Goal: Information Seeking & Learning: Find specific fact

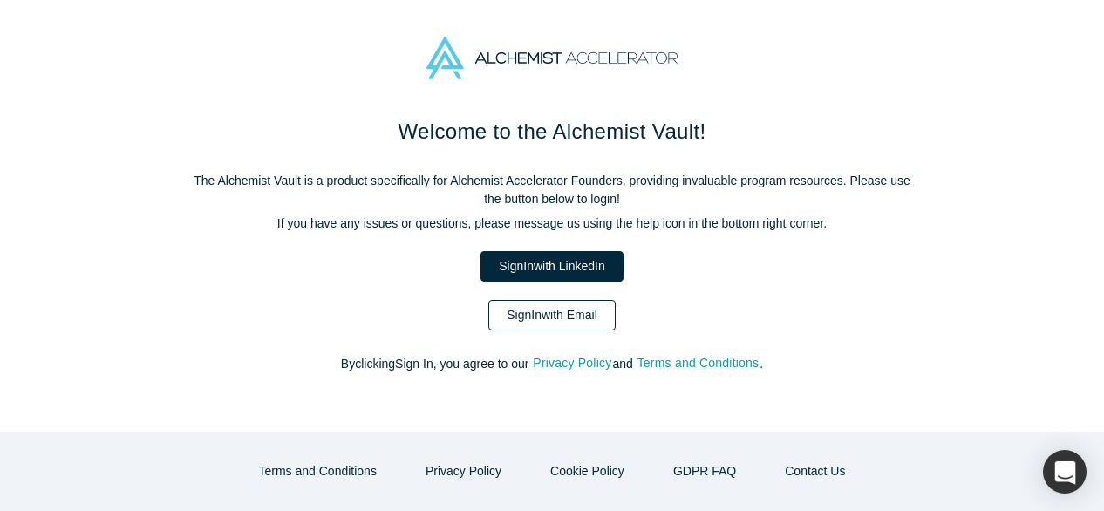
click at [551, 313] on link "Sign In with Email" at bounding box center [551, 315] width 127 height 31
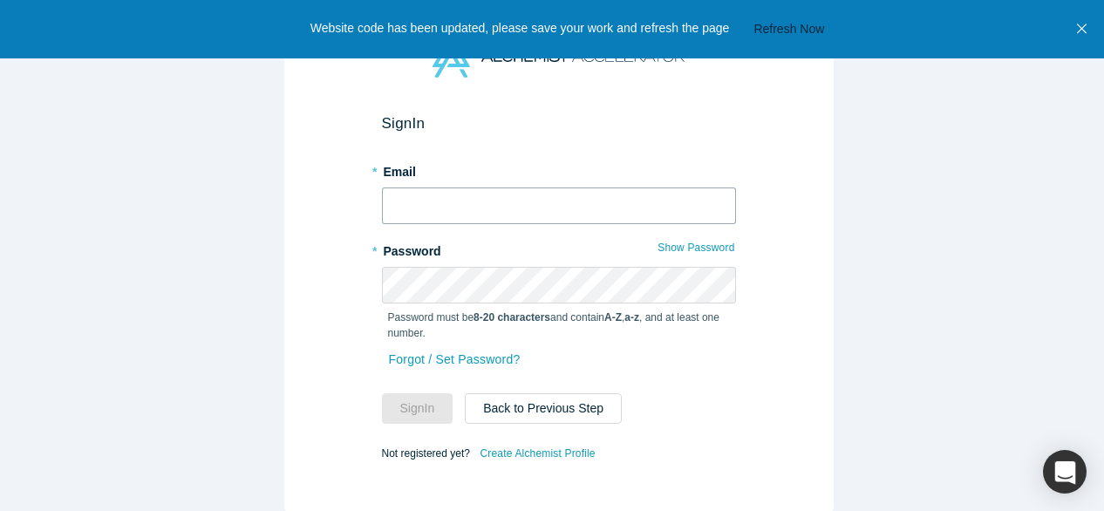
type input "[EMAIL_ADDRESS][DOMAIN_NAME]"
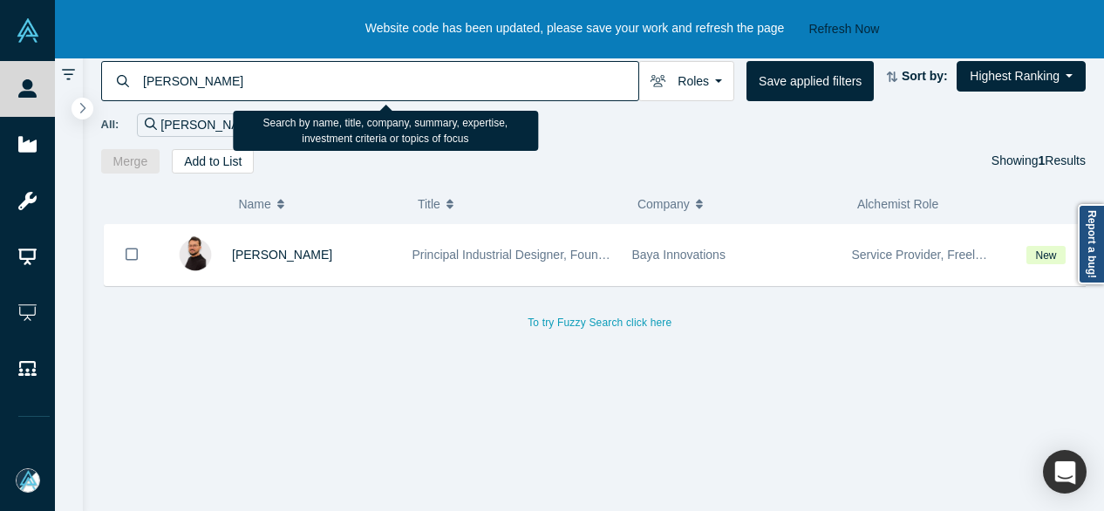
drag, startPoint x: 246, startPoint y: 82, endPoint x: 140, endPoint y: 88, distance: 105.7
click at [141, 88] on input "[PERSON_NAME]" at bounding box center [389, 80] width 497 height 41
paste input "[PERSON_NAME]"
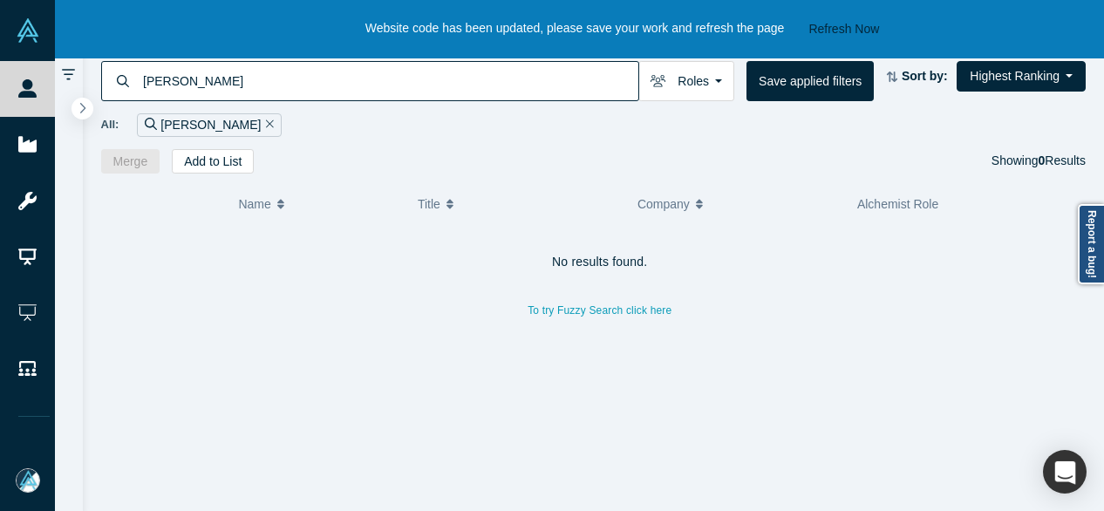
type input "[PERSON_NAME]"
